Goal: Find specific page/section: Find specific page/section

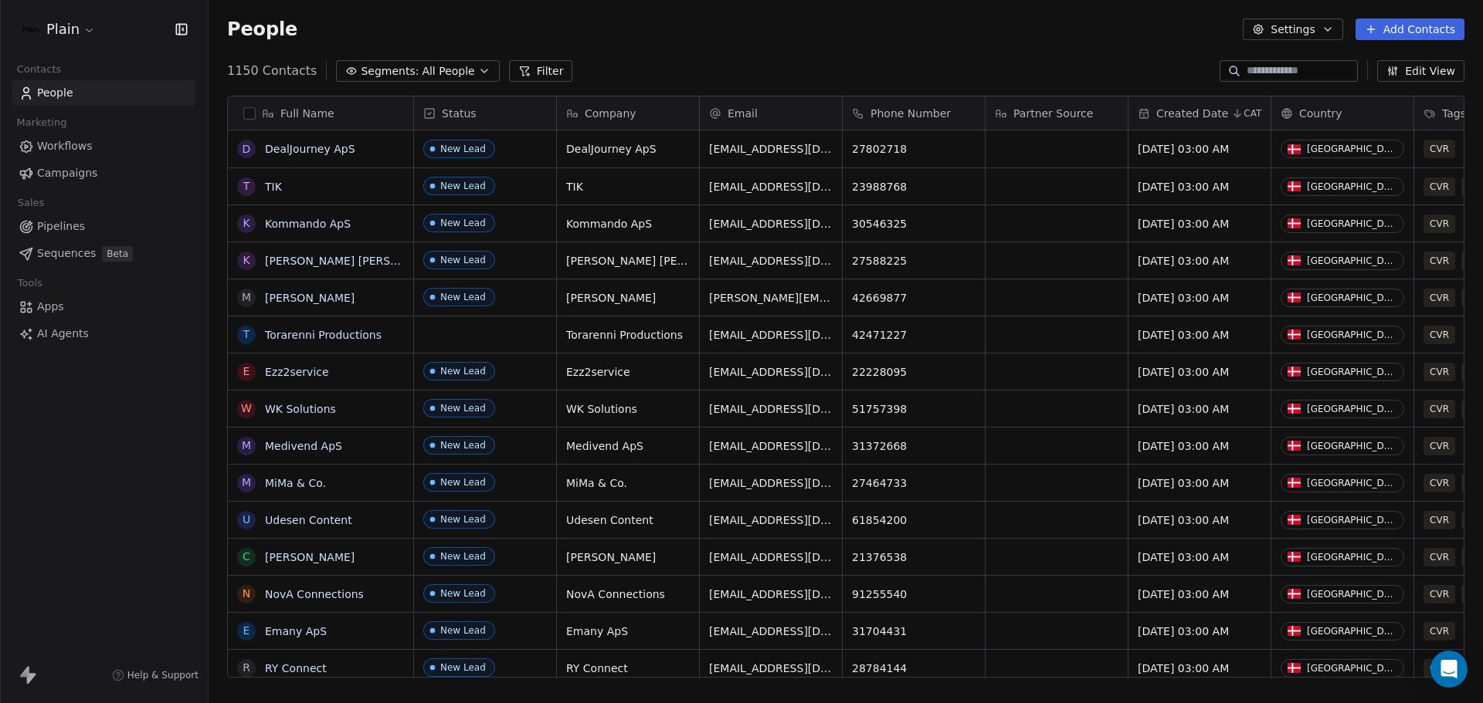
click at [73, 141] on span "Workflows" at bounding box center [65, 146] width 56 height 16
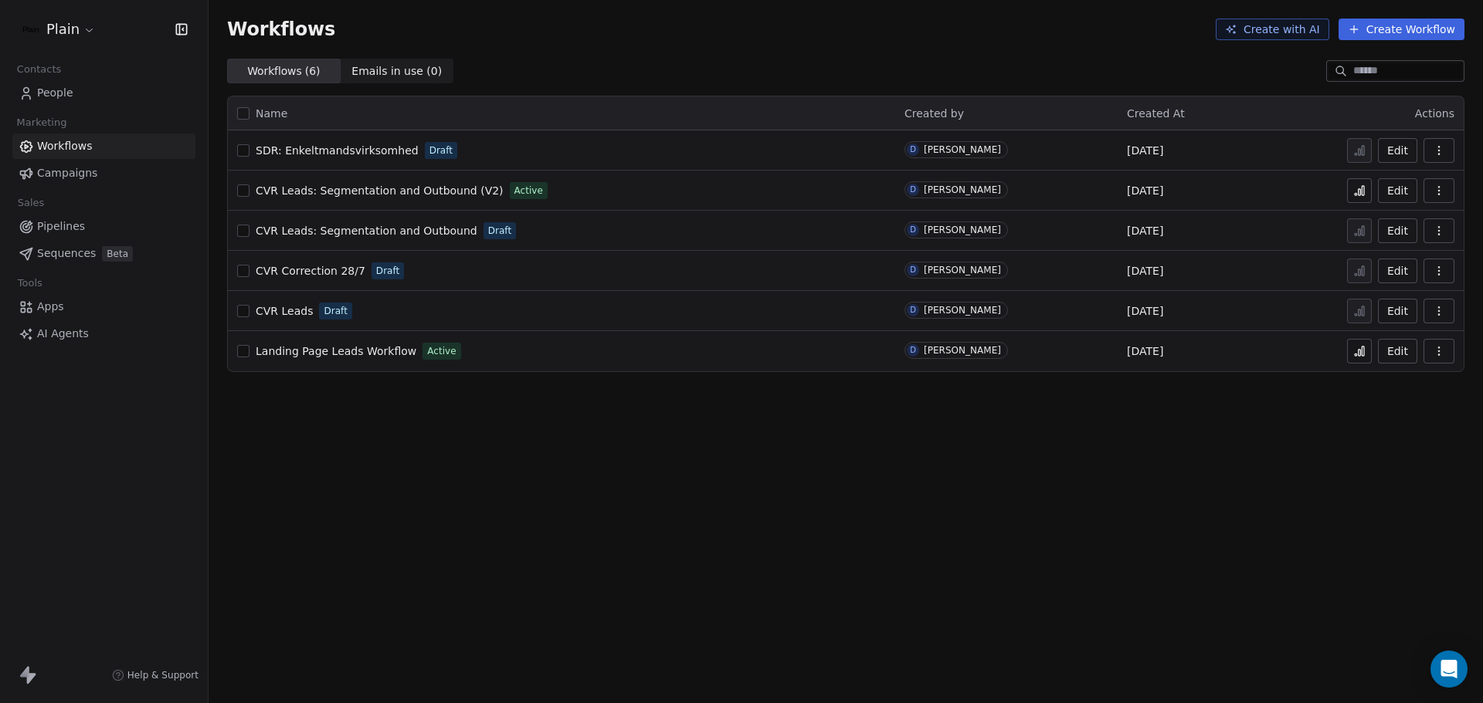
click at [293, 307] on span "CVR Leads" at bounding box center [284, 311] width 57 height 12
click at [64, 83] on link "People" at bounding box center [103, 92] width 183 height 25
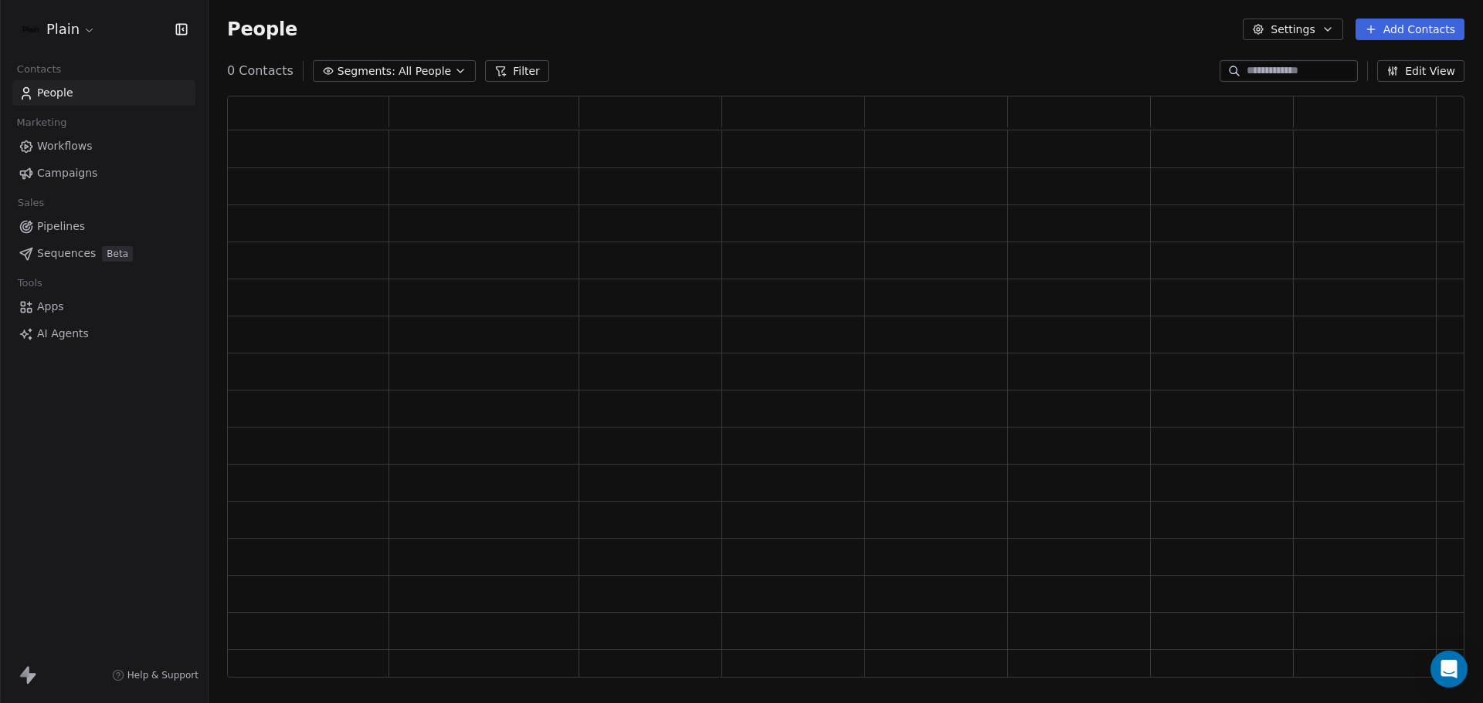
scroll to position [570, 1225]
click at [90, 30] on html "Plain Contacts People Marketing Workflows Campaigns Sales Pipelines Sequences B…" at bounding box center [741, 351] width 1483 height 703
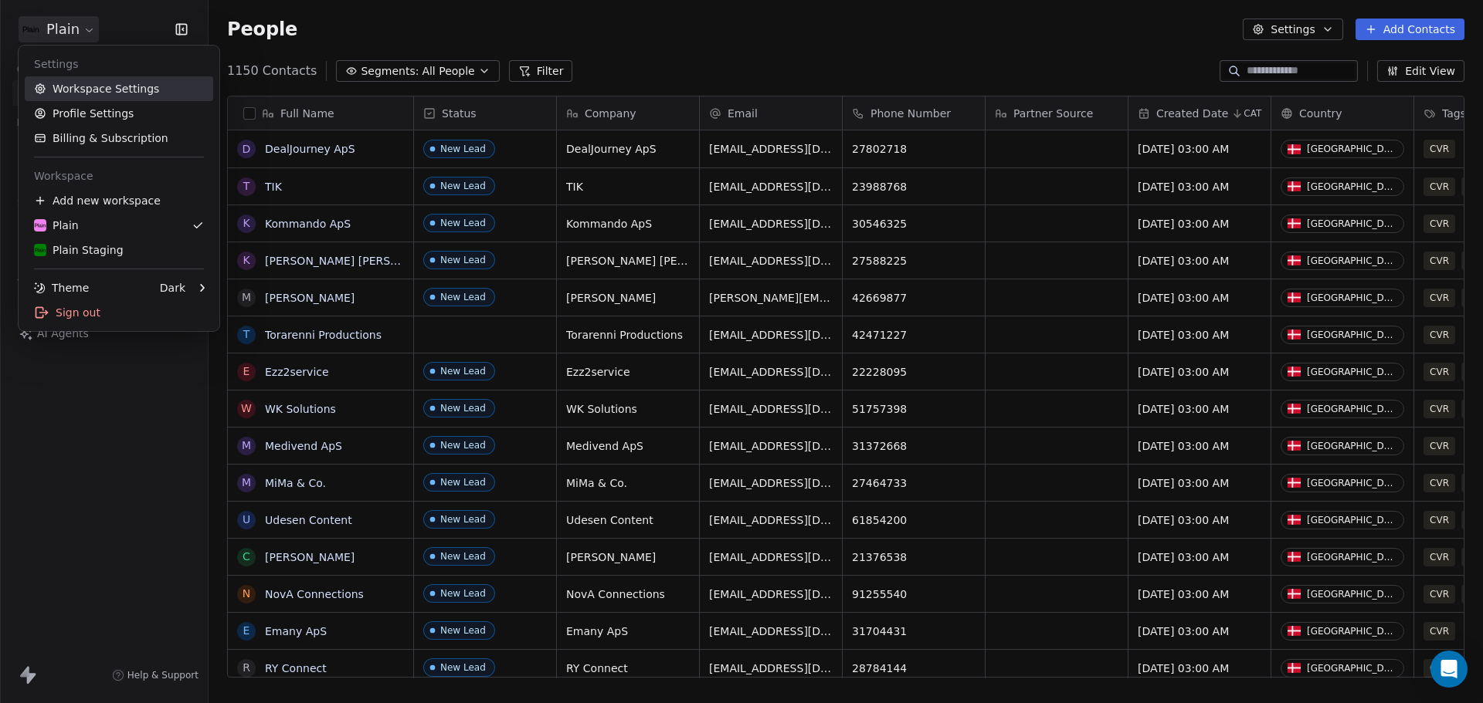
scroll to position [607, 1263]
click at [110, 245] on div "Plain Staging" at bounding box center [79, 249] width 90 height 15
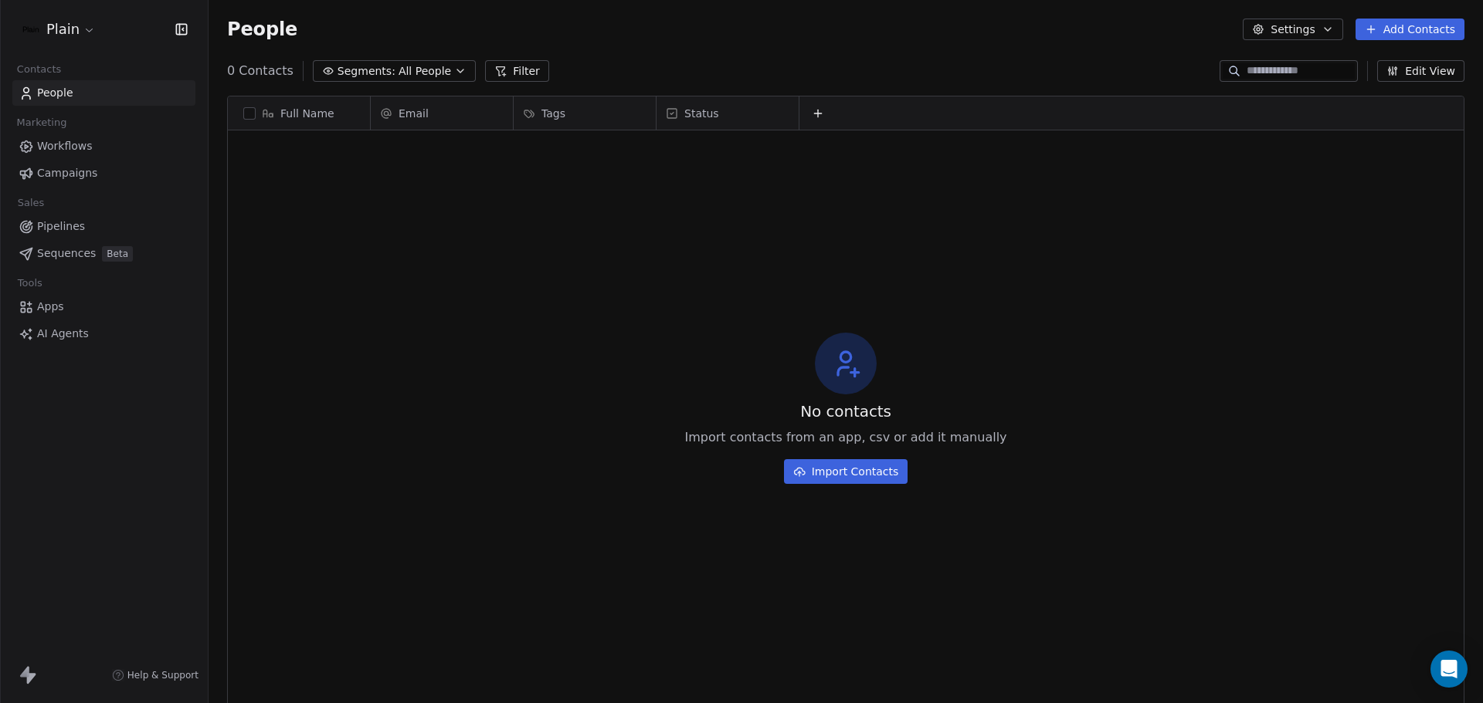
scroll to position [607, 1263]
click at [78, 135] on link "Workflows" at bounding box center [103, 146] width 183 height 25
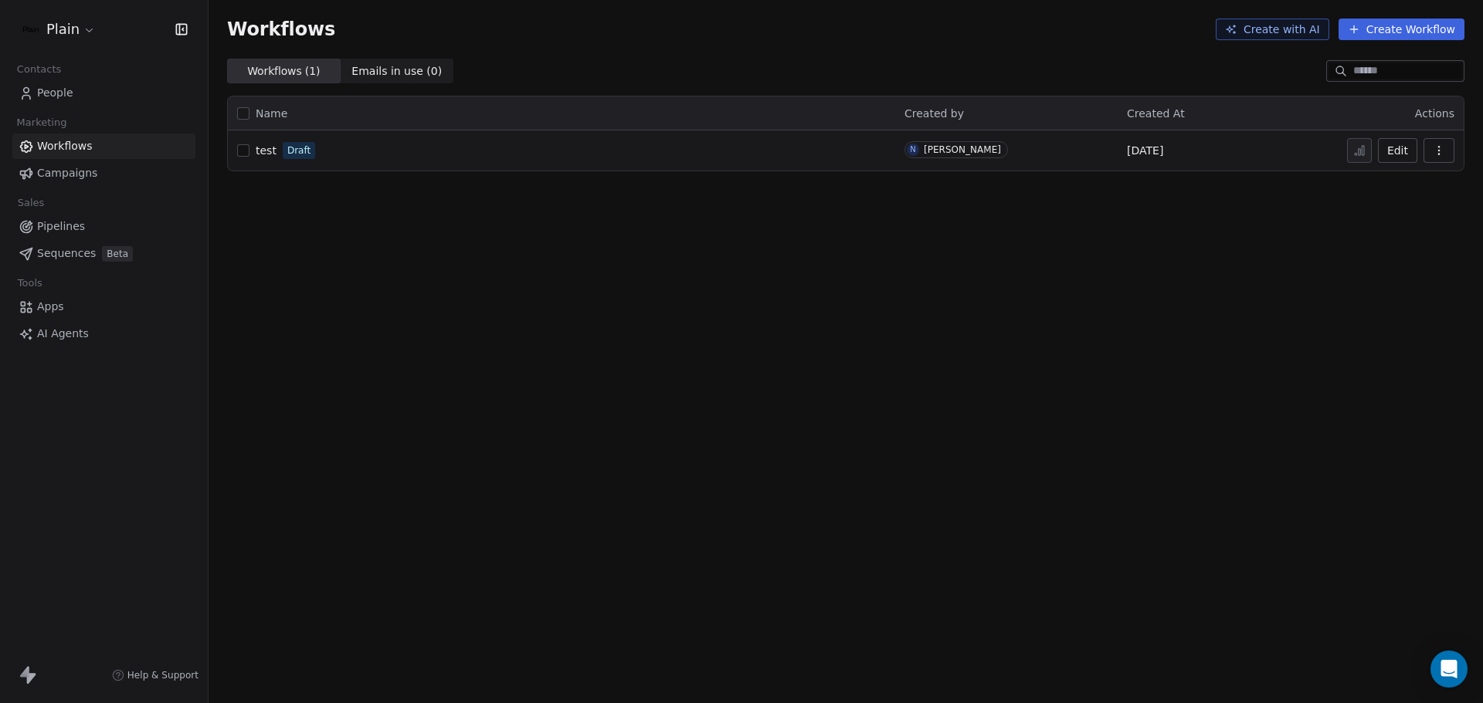
click at [342, 151] on div "test Draft" at bounding box center [561, 151] width 649 height 22
click at [261, 151] on span "test" at bounding box center [266, 150] width 21 height 12
click at [90, 25] on html "Plain Contacts People Marketing Workflows Campaigns Sales Pipelines Sequences B…" at bounding box center [741, 351] width 1483 height 703
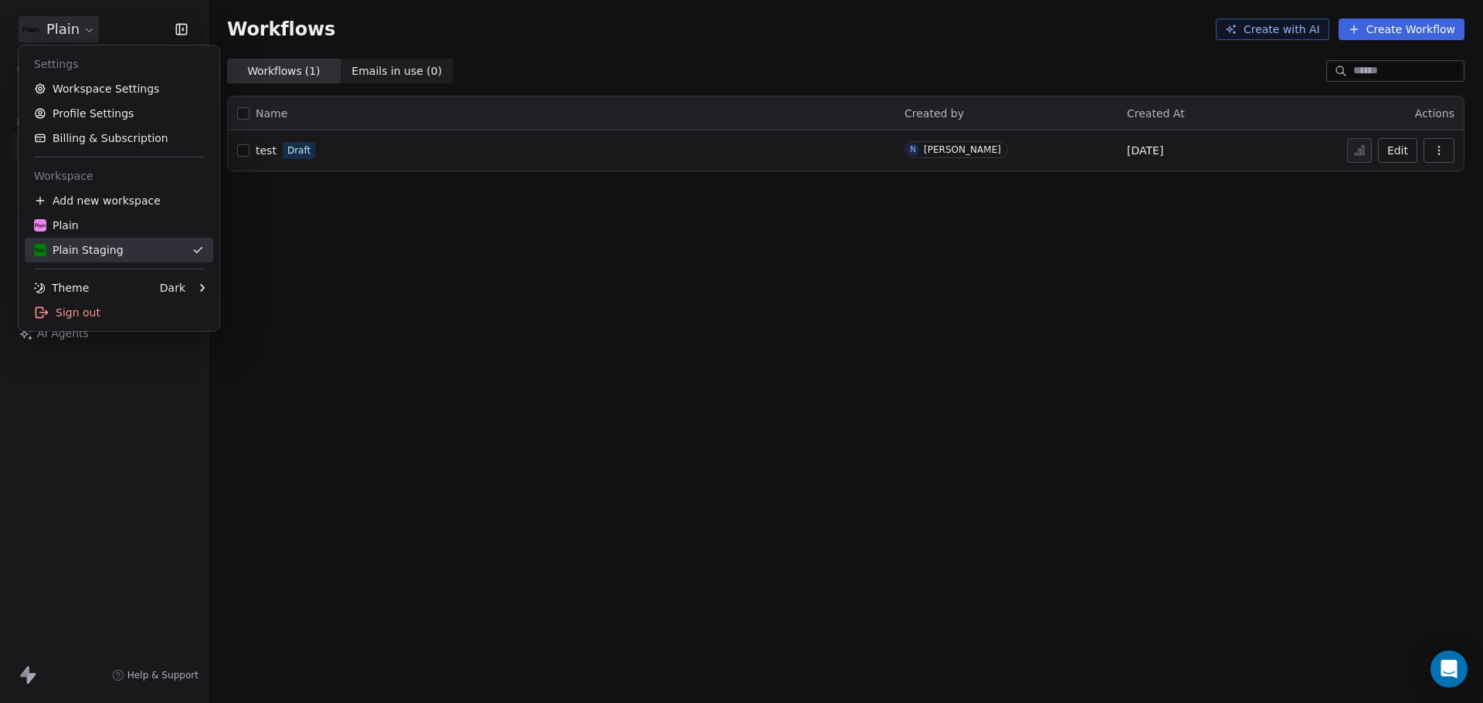
click at [107, 222] on div "Plain" at bounding box center [119, 225] width 170 height 15
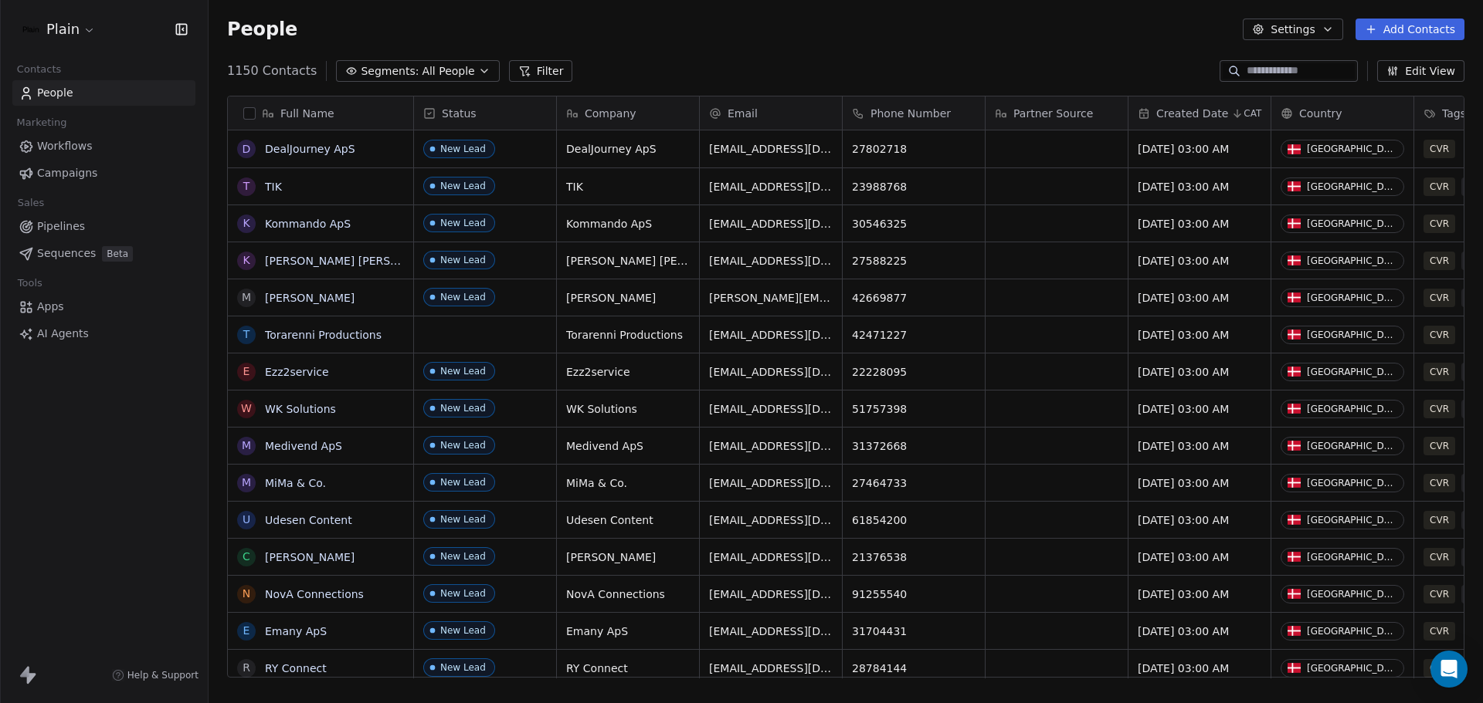
scroll to position [607, 1263]
click at [97, 147] on link "Workflows" at bounding box center [103, 146] width 183 height 25
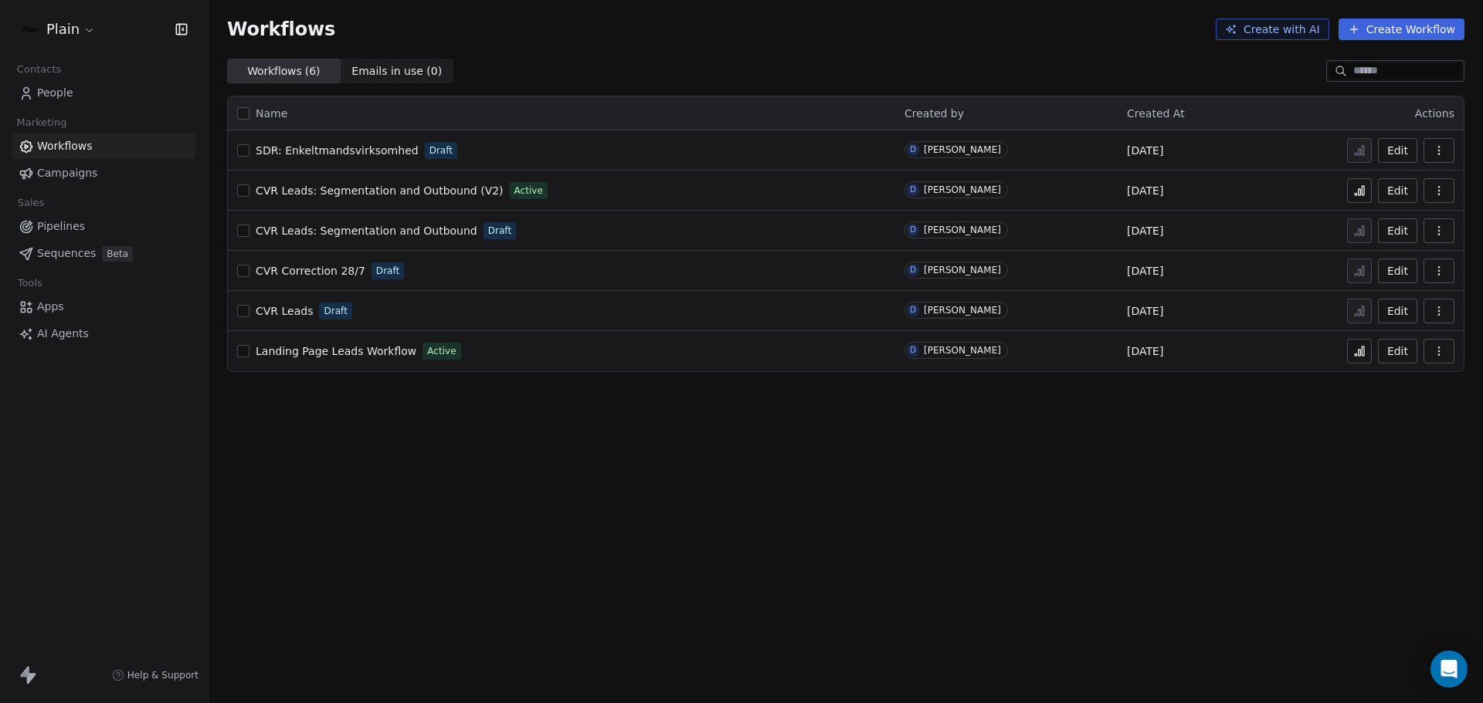
click at [288, 309] on span "CVR Leads" at bounding box center [284, 311] width 57 height 12
click at [94, 25] on html "Plain Contacts People Marketing Workflows Campaigns Sales Pipelines Sequences B…" at bounding box center [741, 351] width 1483 height 703
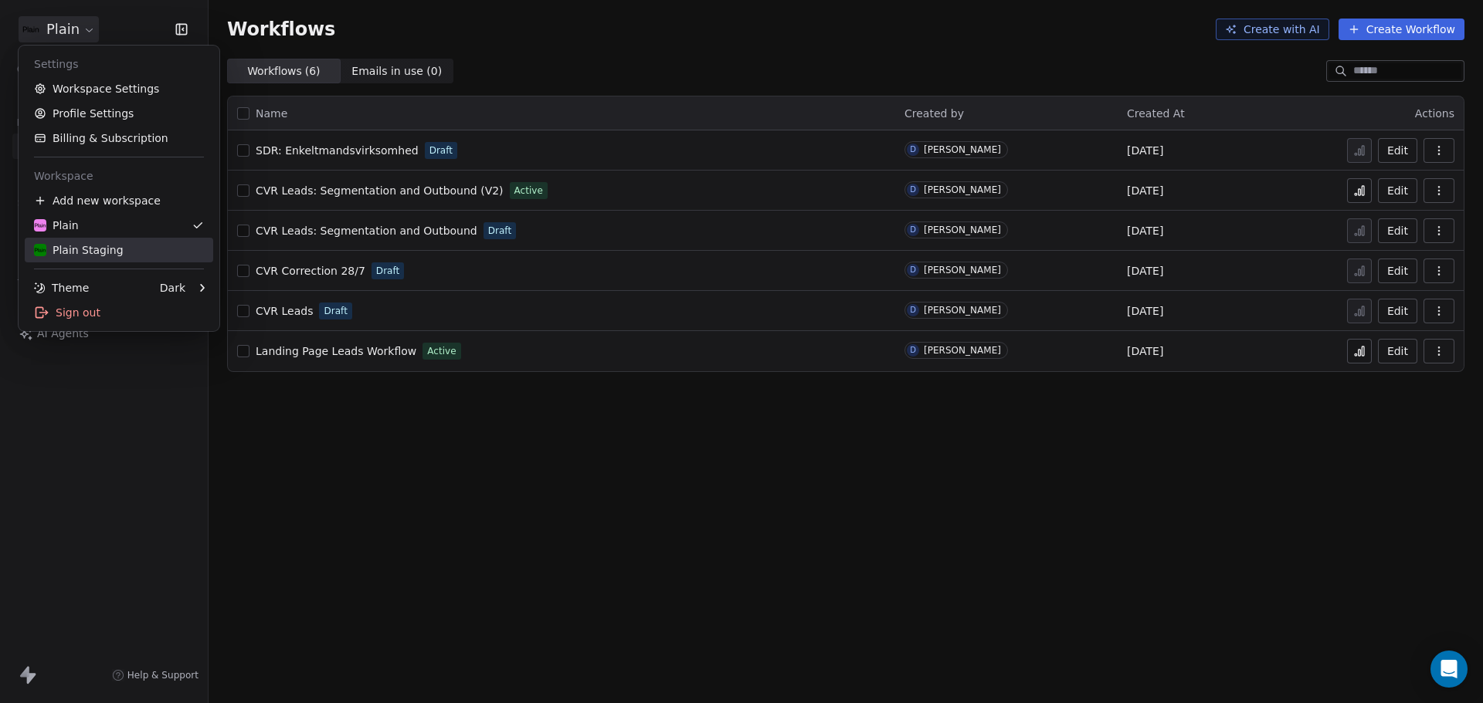
click at [97, 243] on div "Plain Staging" at bounding box center [79, 249] width 90 height 15
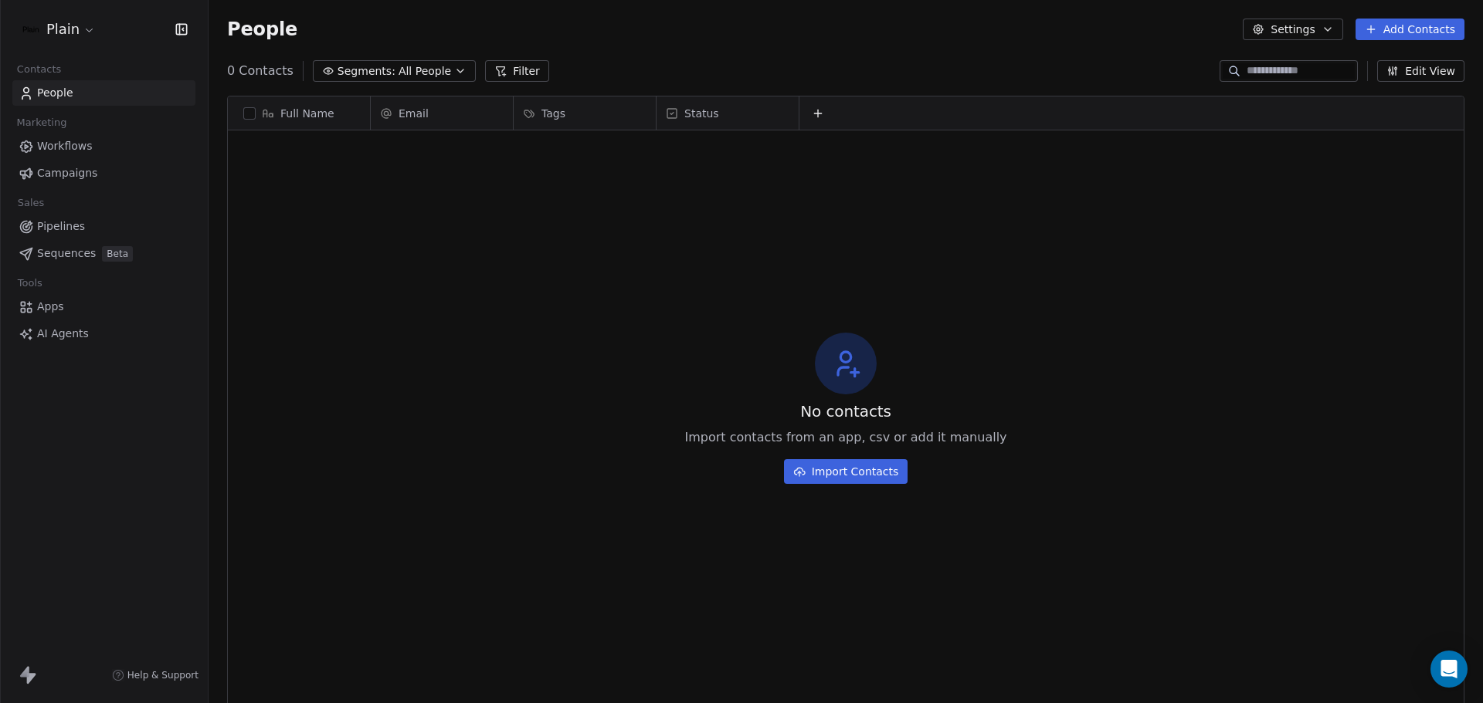
scroll to position [607, 1263]
click at [72, 171] on span "Campaigns" at bounding box center [67, 173] width 60 height 16
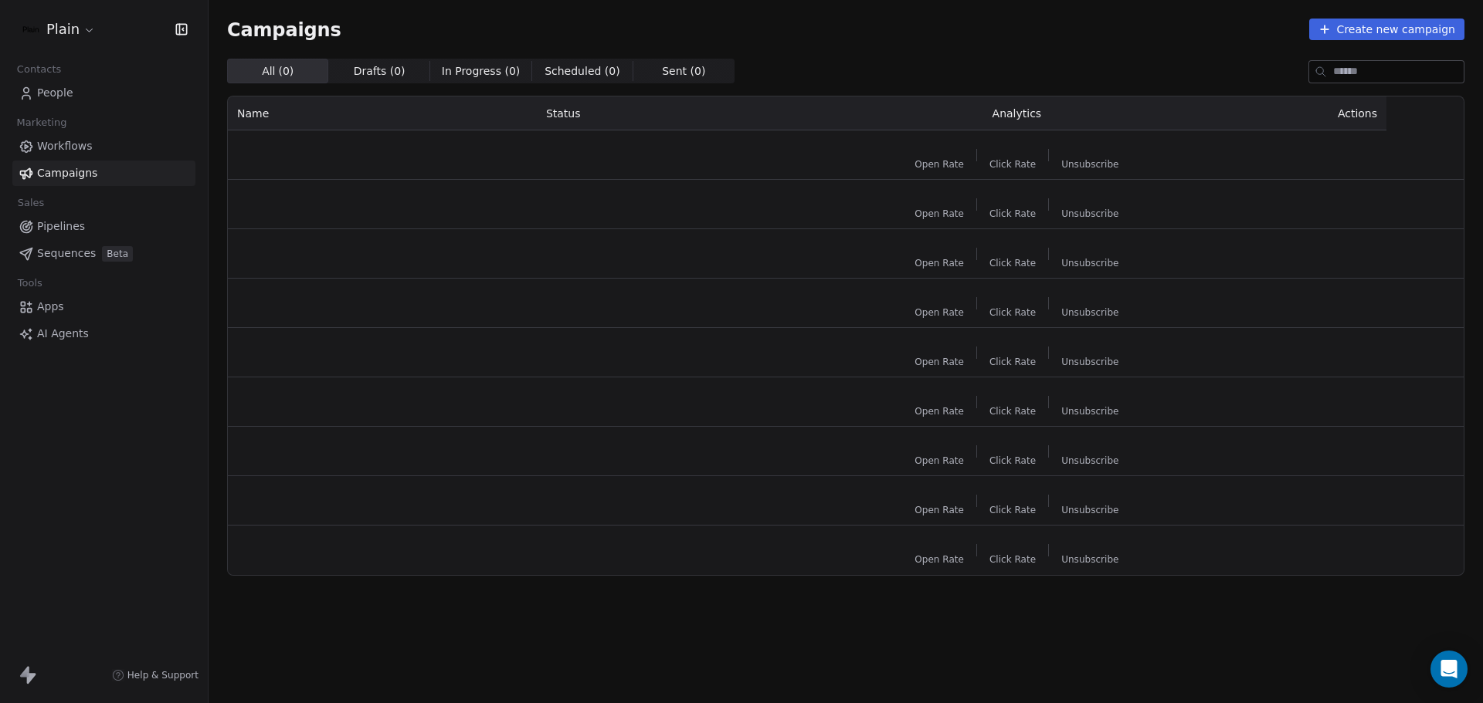
click at [79, 146] on span "Workflows" at bounding box center [65, 146] width 56 height 16
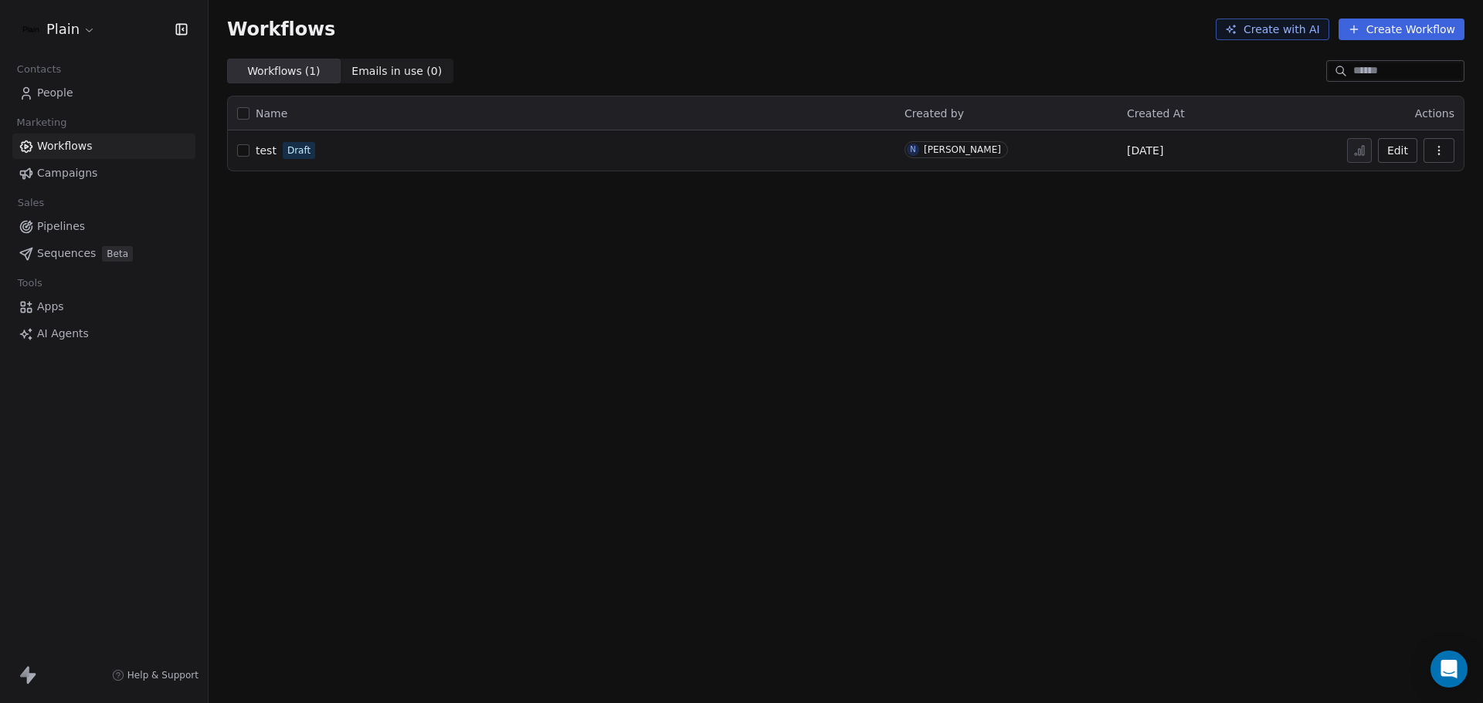
click at [251, 153] on div "test Draft" at bounding box center [561, 151] width 649 height 22
click at [256, 151] on span "test" at bounding box center [266, 150] width 21 height 12
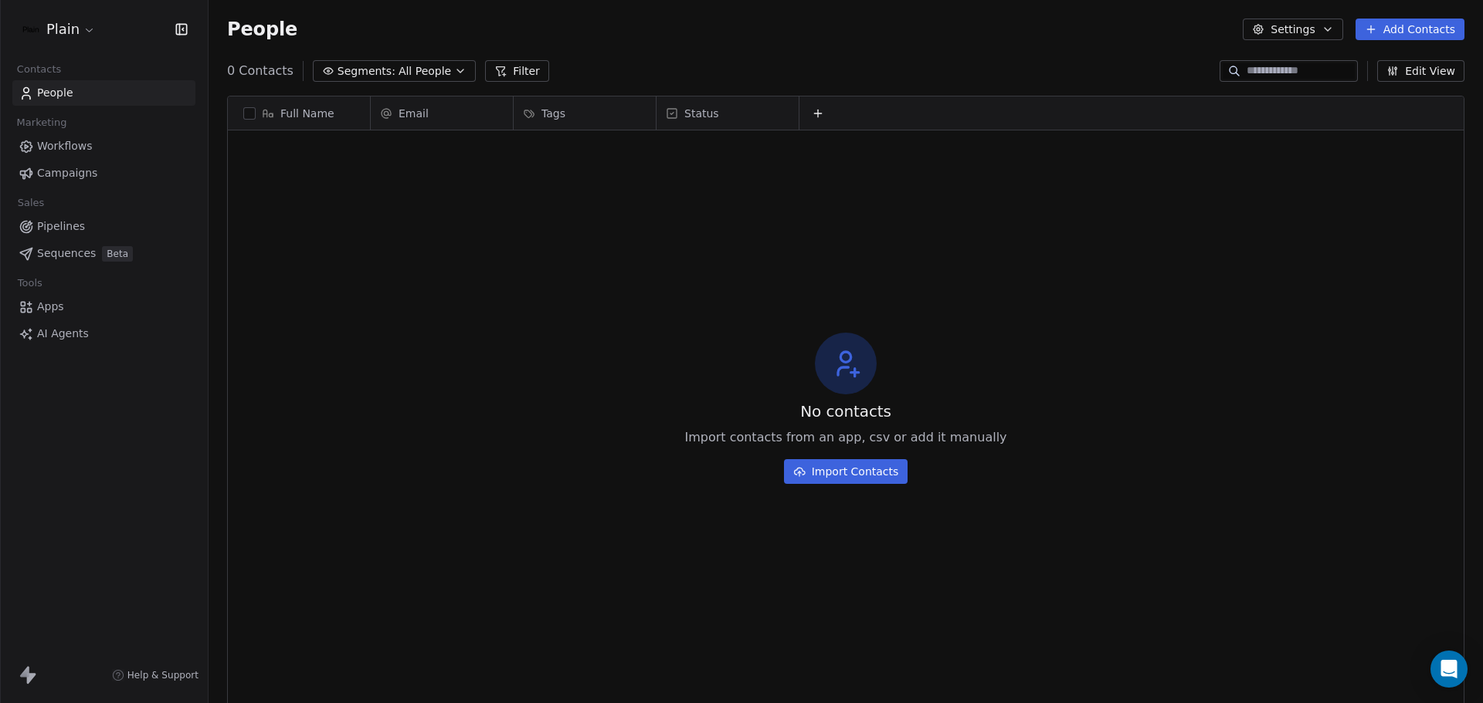
scroll to position [607, 1263]
click at [66, 137] on link "Workflows" at bounding box center [103, 146] width 183 height 25
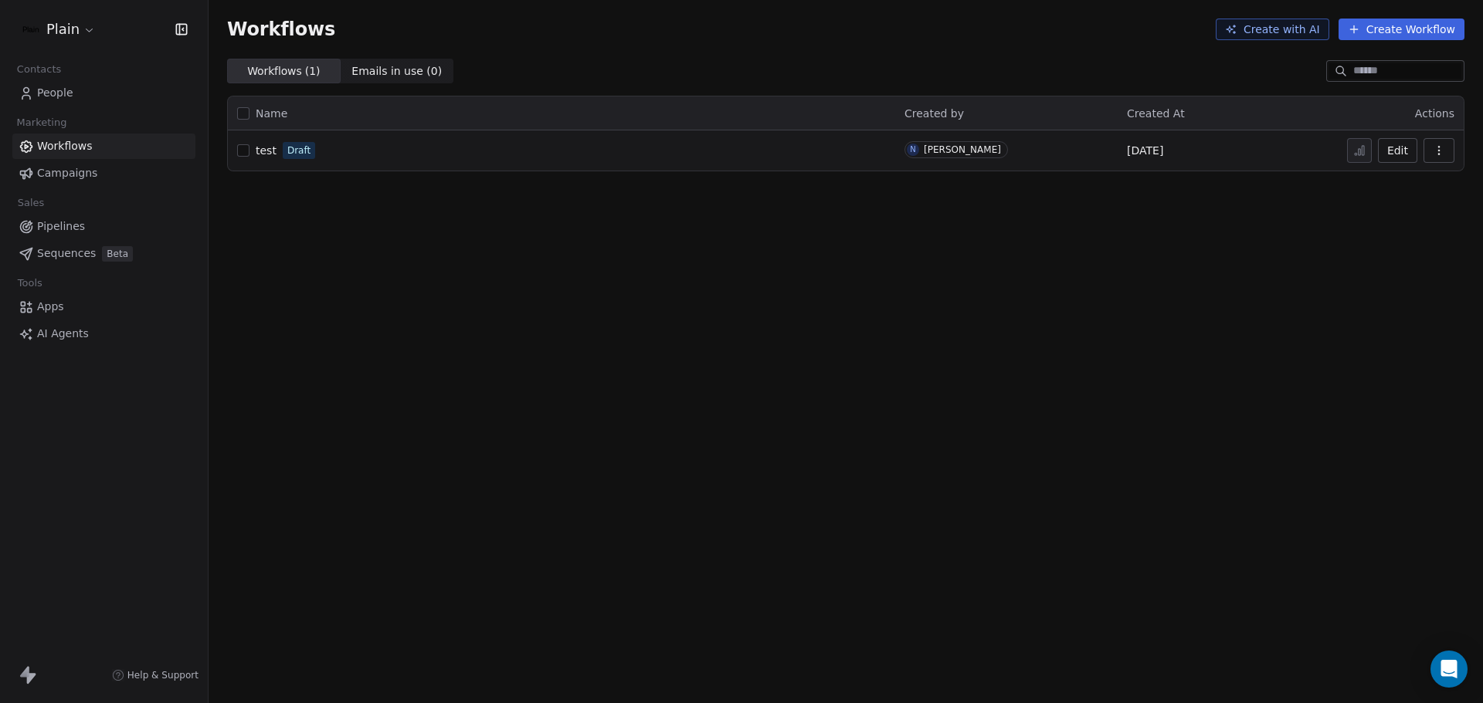
click at [71, 152] on span "Workflows" at bounding box center [65, 146] width 56 height 16
click at [269, 151] on span "test" at bounding box center [266, 150] width 21 height 12
